Goal: Book appointment/travel/reservation

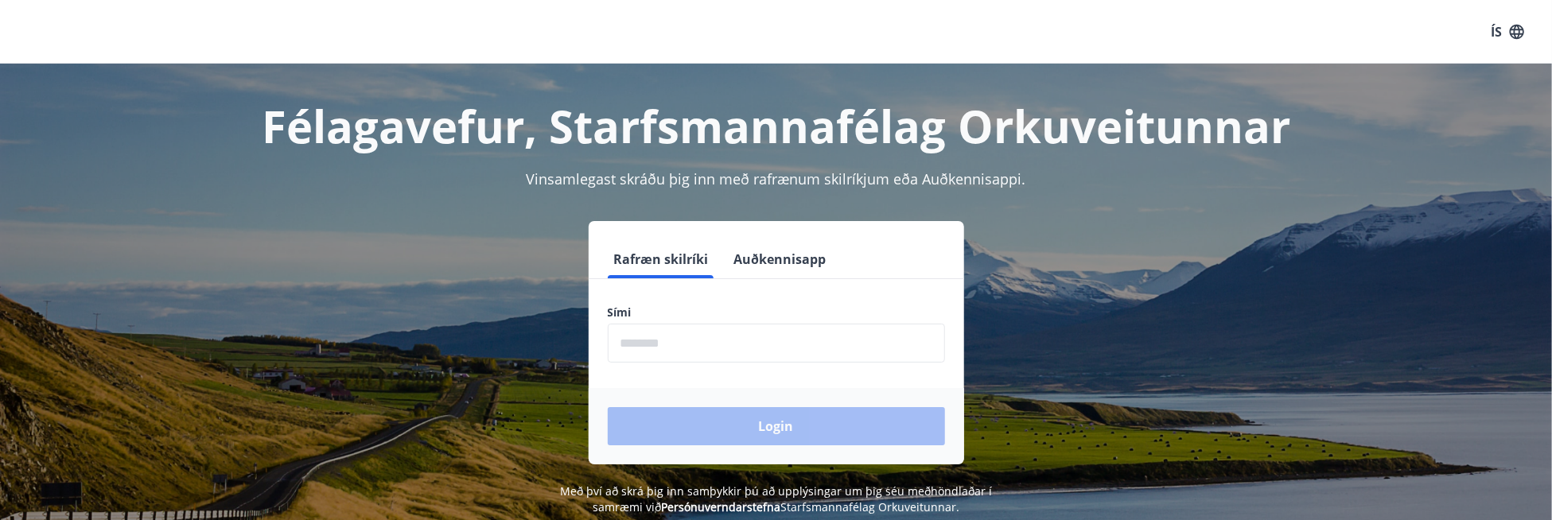
click at [789, 333] on input "phone" at bounding box center [776, 343] width 337 height 39
type input "*"
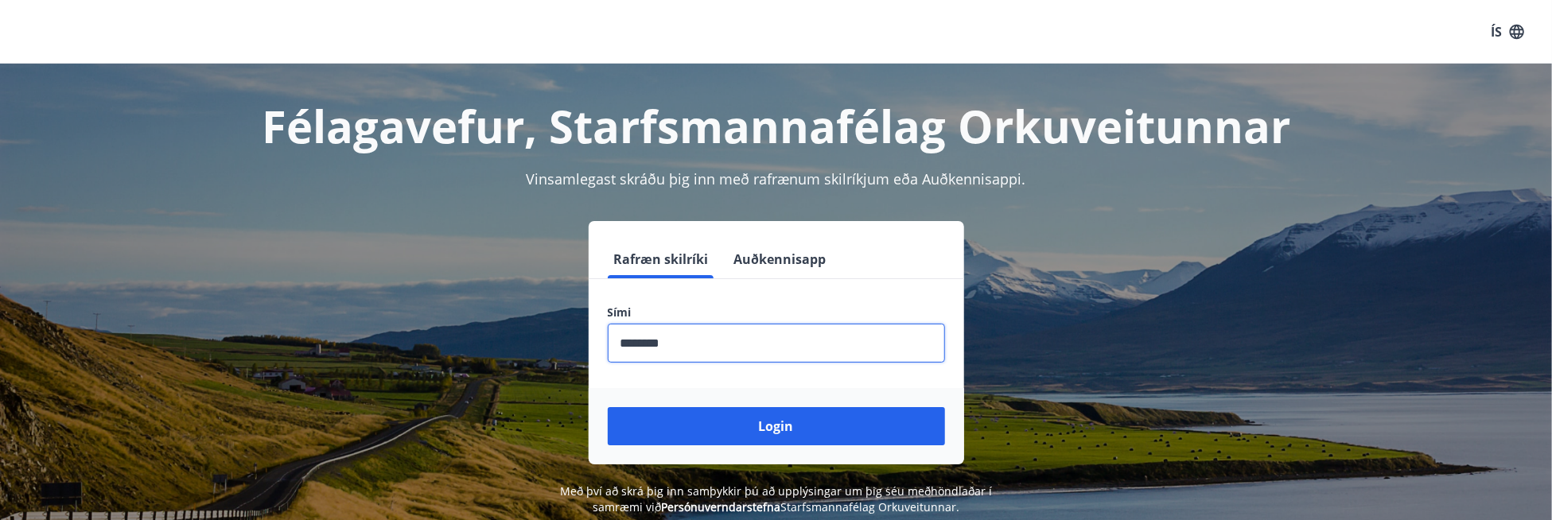
type input "********"
click at [608, 407] on button "Login" at bounding box center [776, 426] width 337 height 38
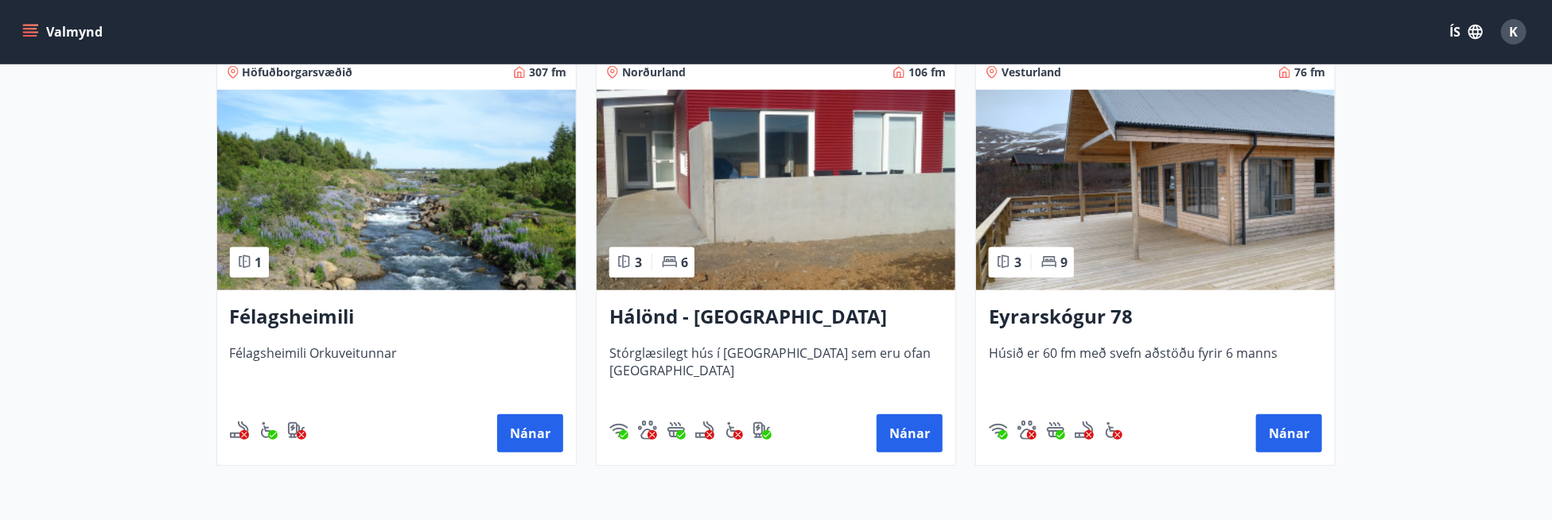
scroll to position [796, 0]
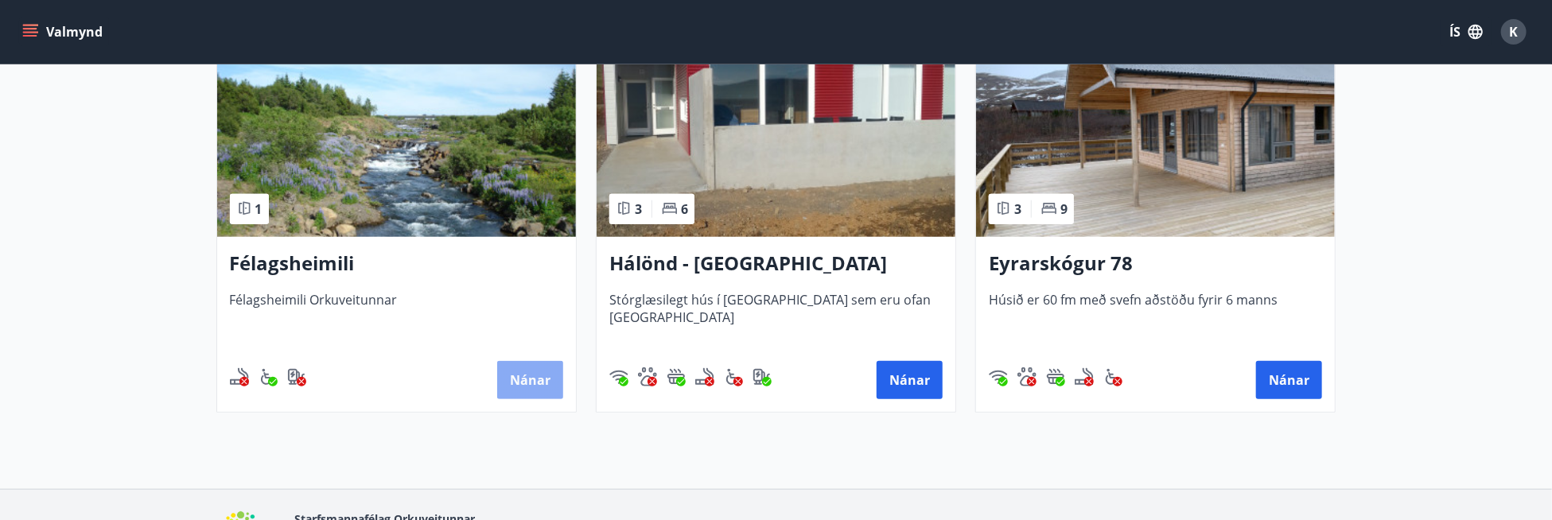
click at [528, 379] on button "Nánar" at bounding box center [530, 380] width 66 height 38
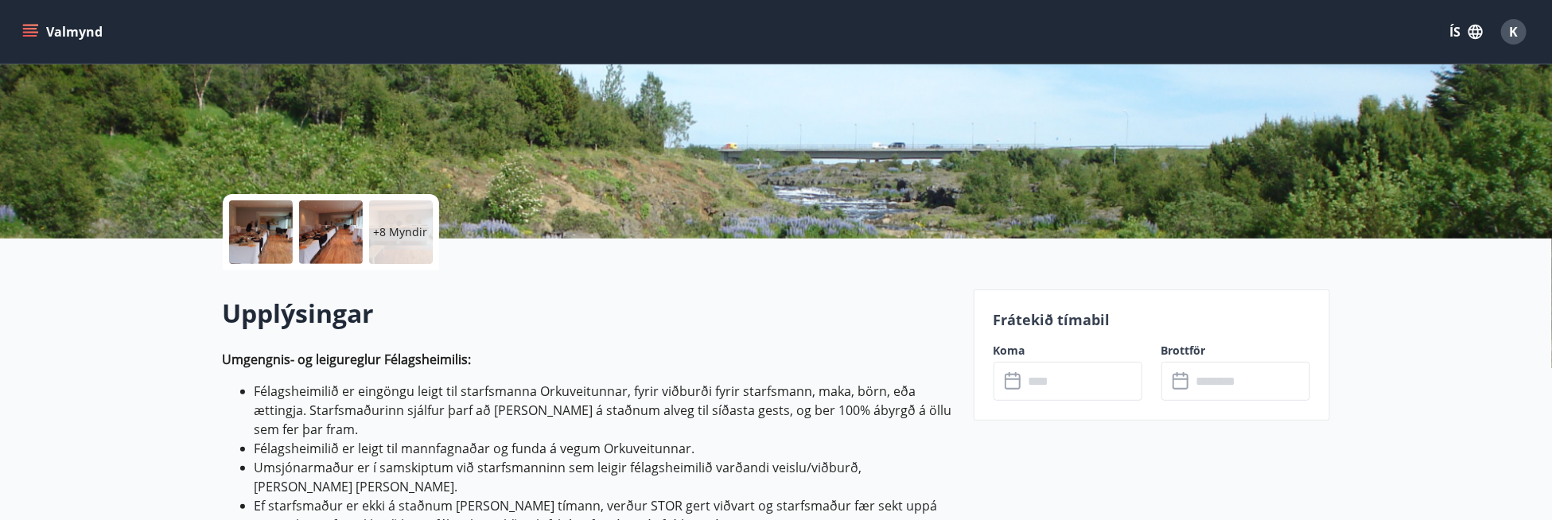
scroll to position [477, 0]
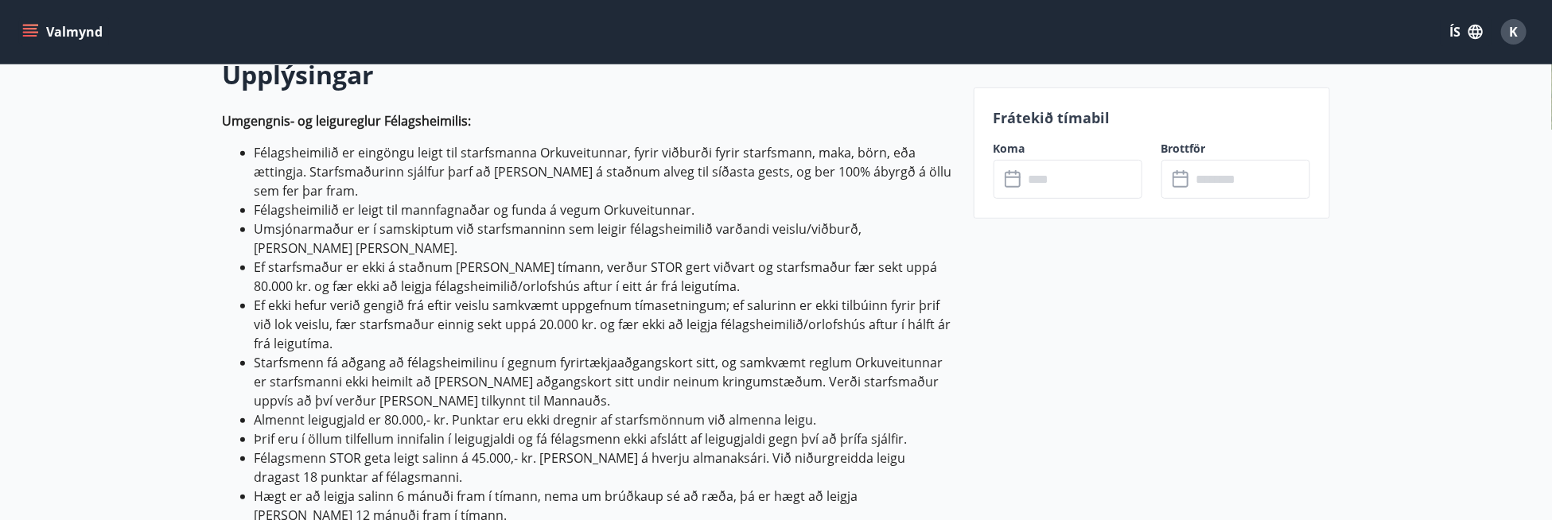
click at [1028, 177] on input "text" at bounding box center [1083, 179] width 119 height 39
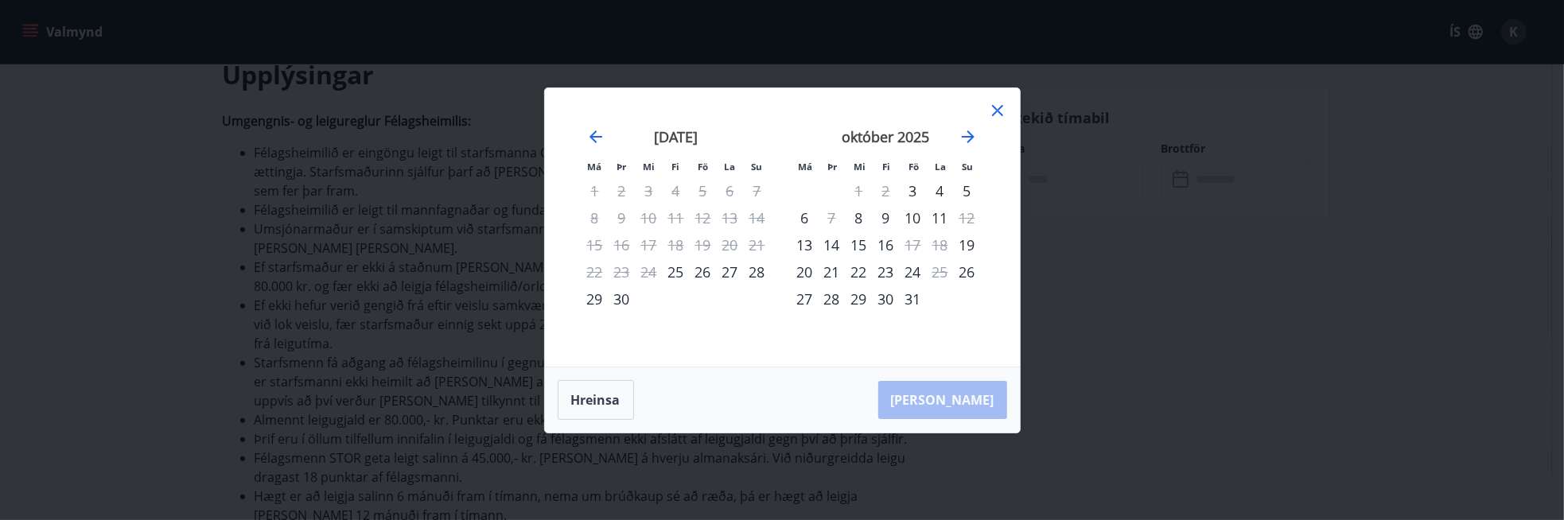
click at [493, 242] on div "Má Þr Mi Fi Fö La Su Má Þr Mi Fi Fö La Su [DATE] 1 2 3 4 5 6 7 8 9 10 11 12 13 …" at bounding box center [782, 260] width 1564 height 520
